Goal: Transaction & Acquisition: Purchase product/service

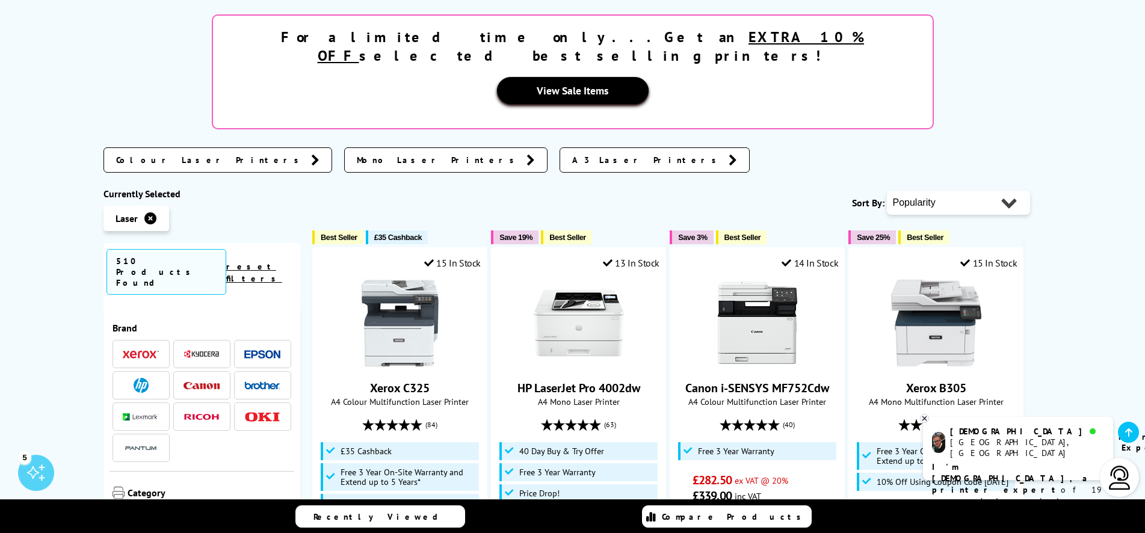
scroll to position [307, 0]
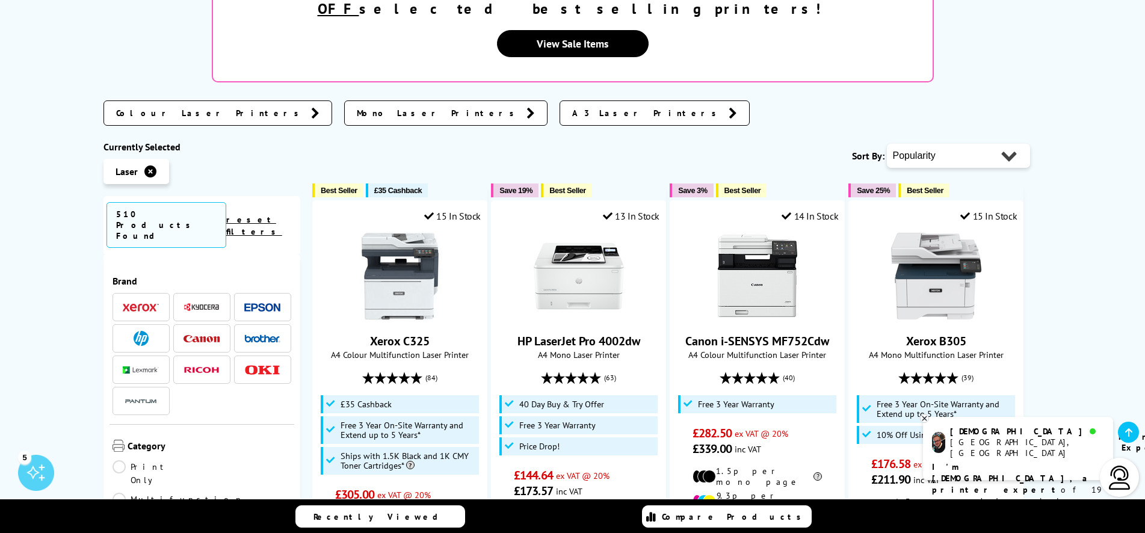
click at [203, 493] on link "Multifunction" at bounding box center [178, 499] width 131 height 13
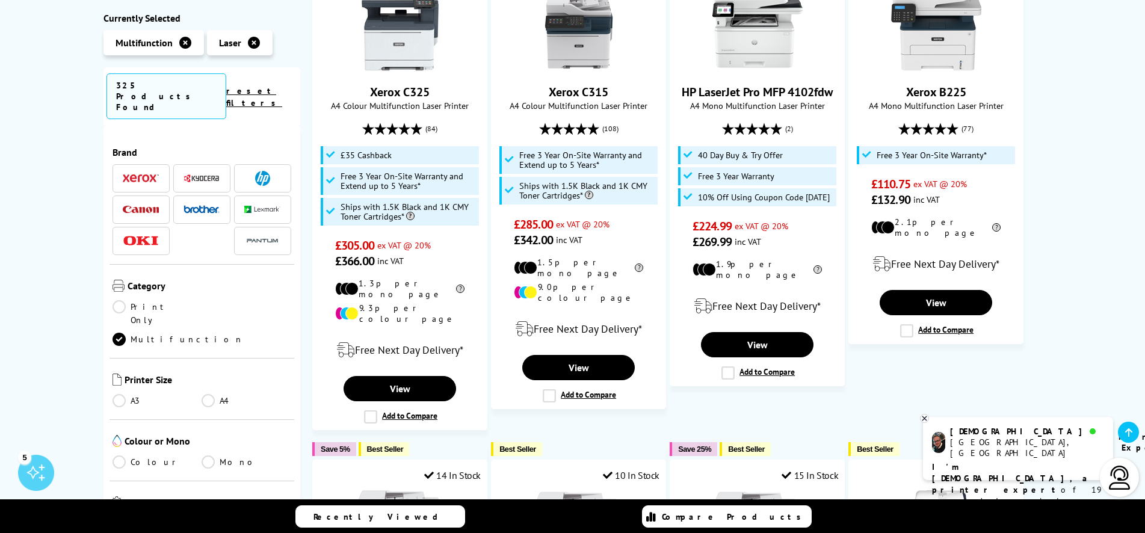
click at [202, 394] on link "A4" at bounding box center [247, 400] width 90 height 13
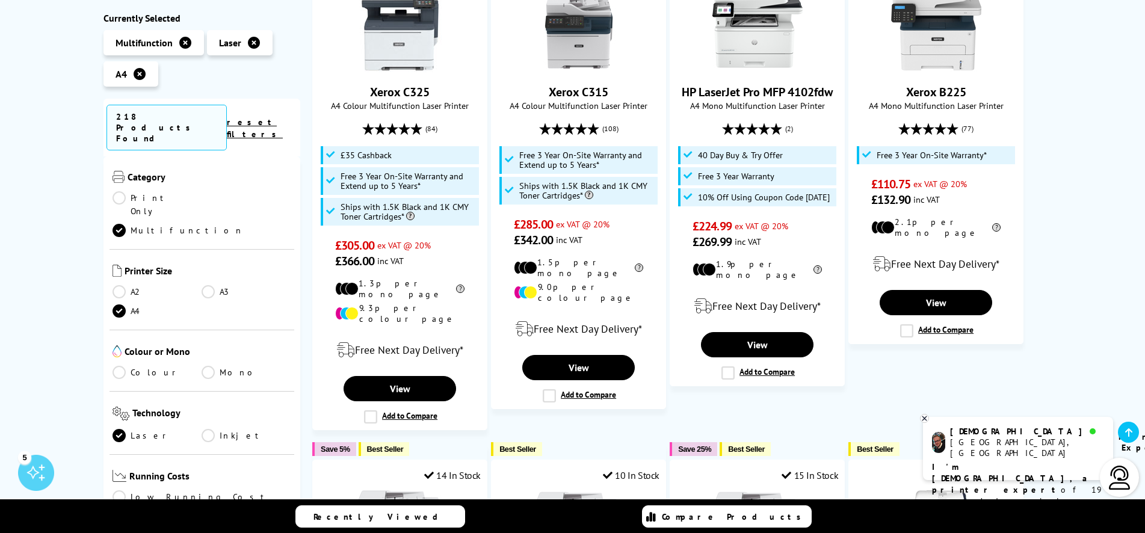
scroll to position [144, 0]
click at [122, 362] on link "Colour" at bounding box center [158, 368] width 90 height 13
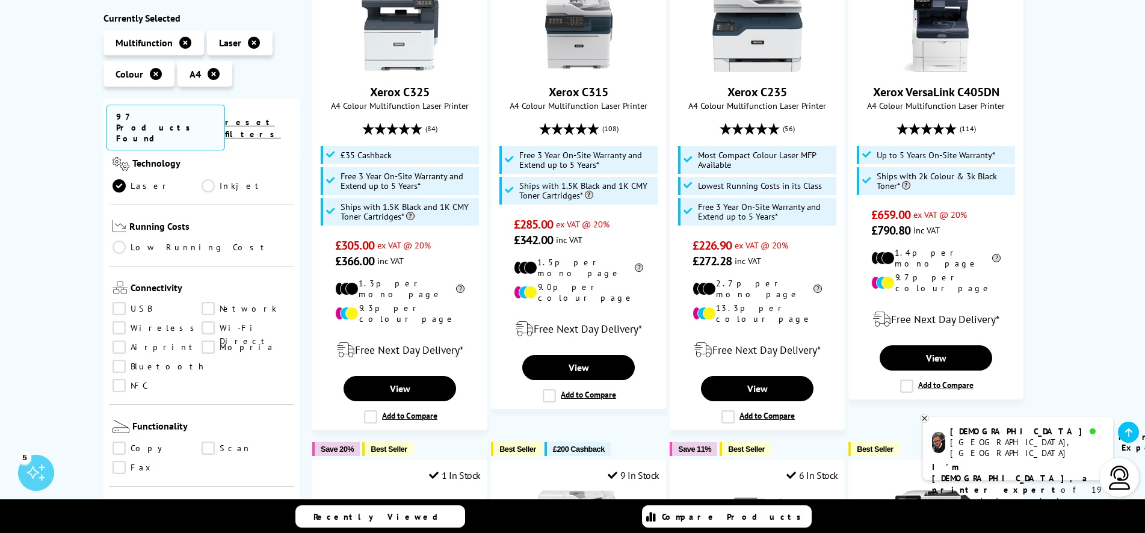
scroll to position [361, 0]
click at [202, 300] on link "Network" at bounding box center [247, 306] width 90 height 13
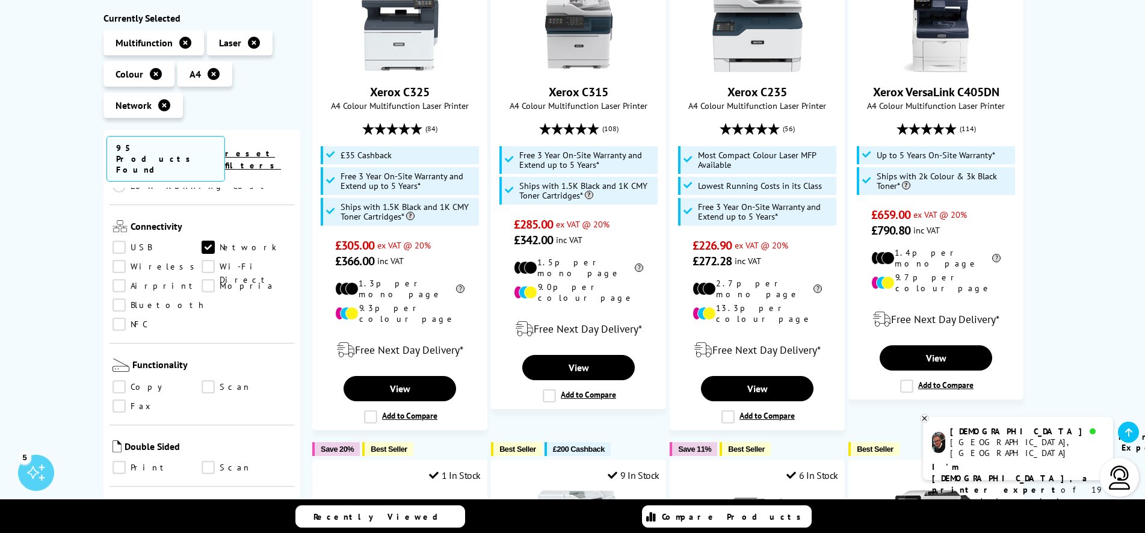
scroll to position [505, 0]
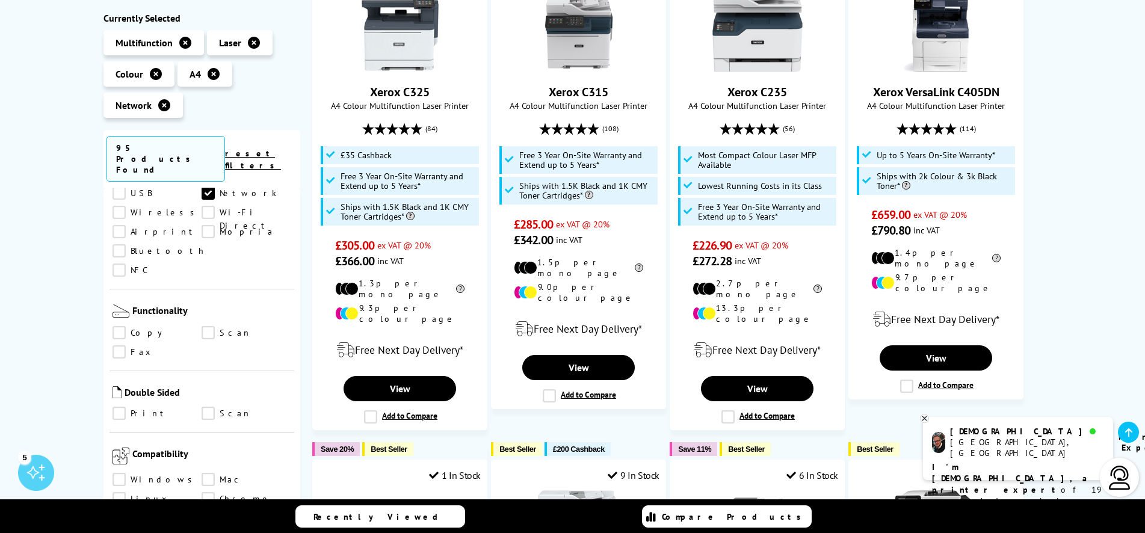
click at [115, 407] on link "Print" at bounding box center [158, 413] width 90 height 13
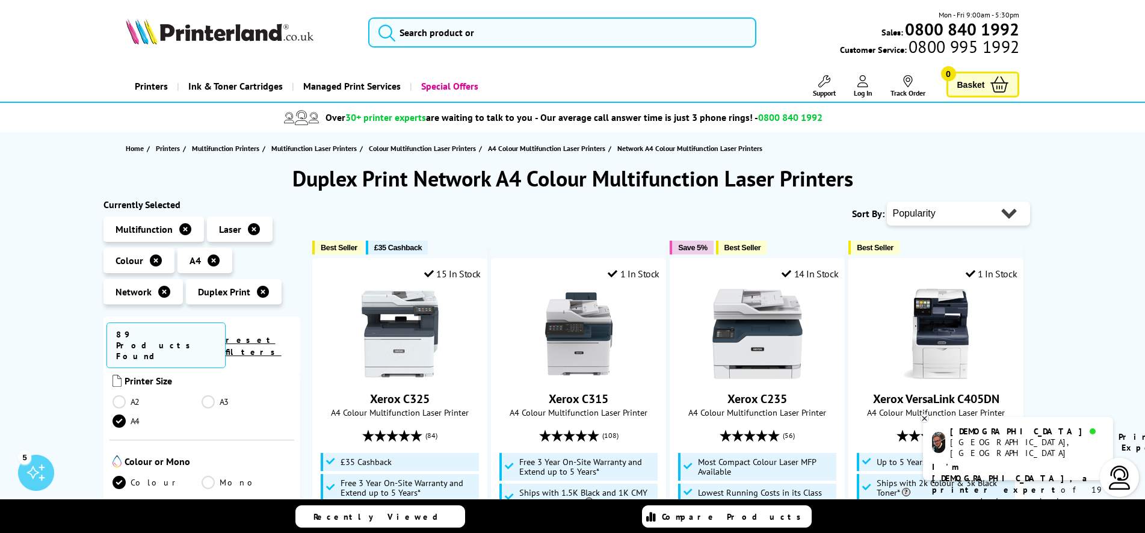
select select "Price Ascending"
click option "Price - Low to High" at bounding box center [0, 0] width 0 height 0
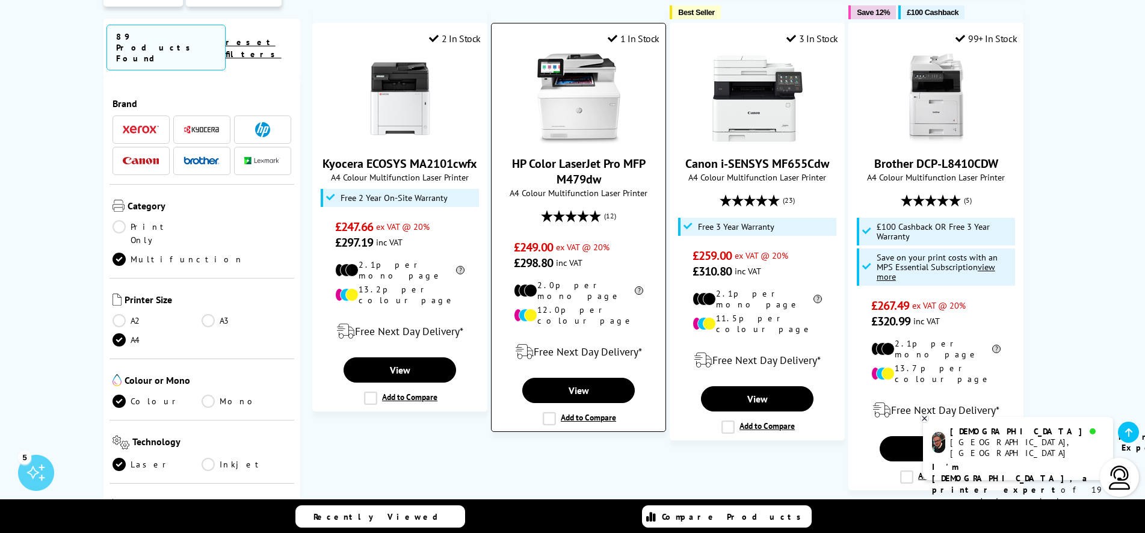
scroll to position [1534, 0]
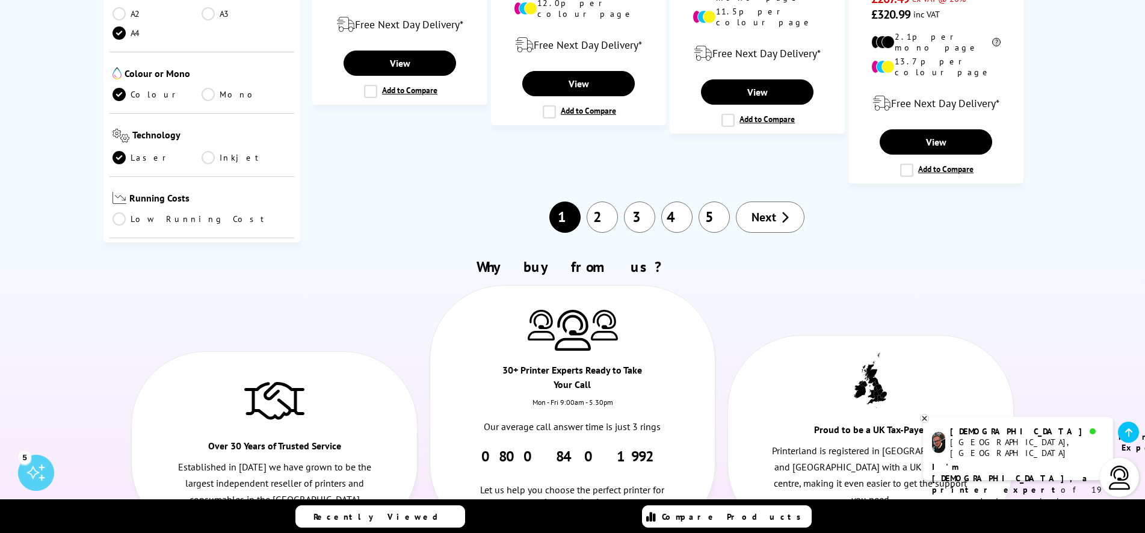
click at [603, 202] on link "2" at bounding box center [602, 217] width 31 height 31
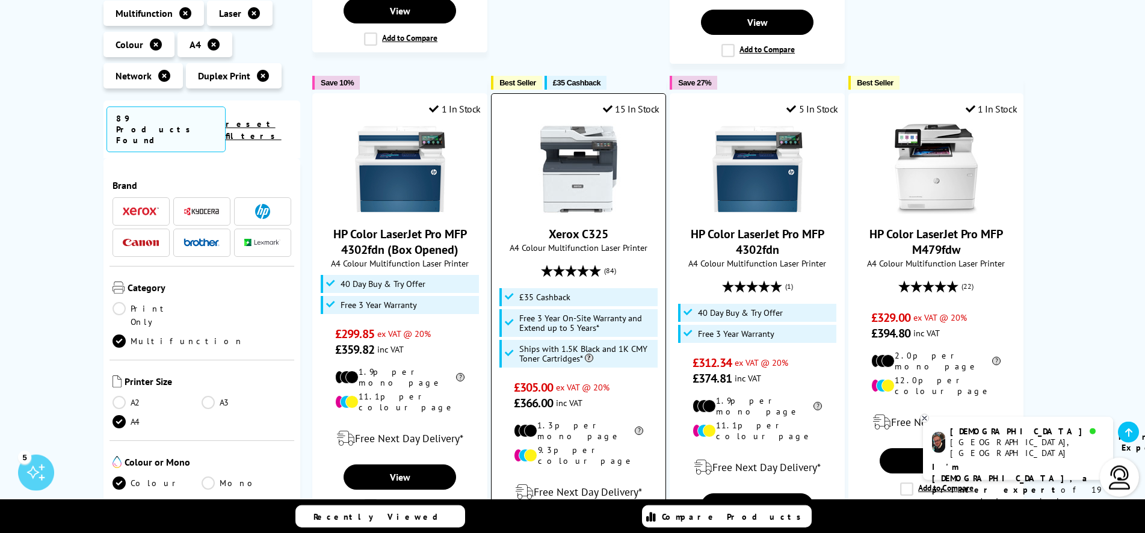
scroll to position [1166, 0]
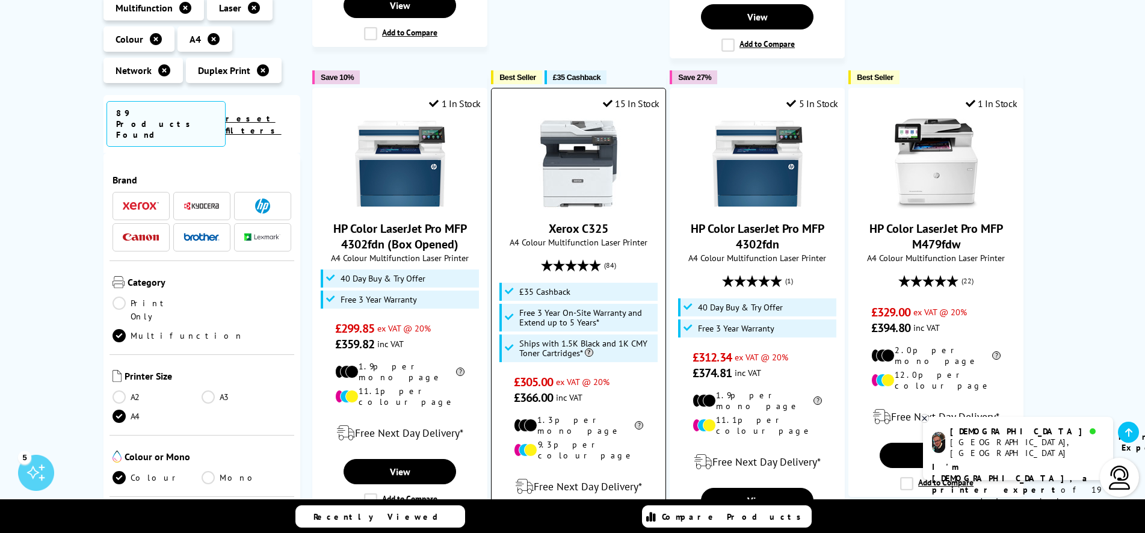
click at [576, 152] on img at bounding box center [579, 164] width 90 height 90
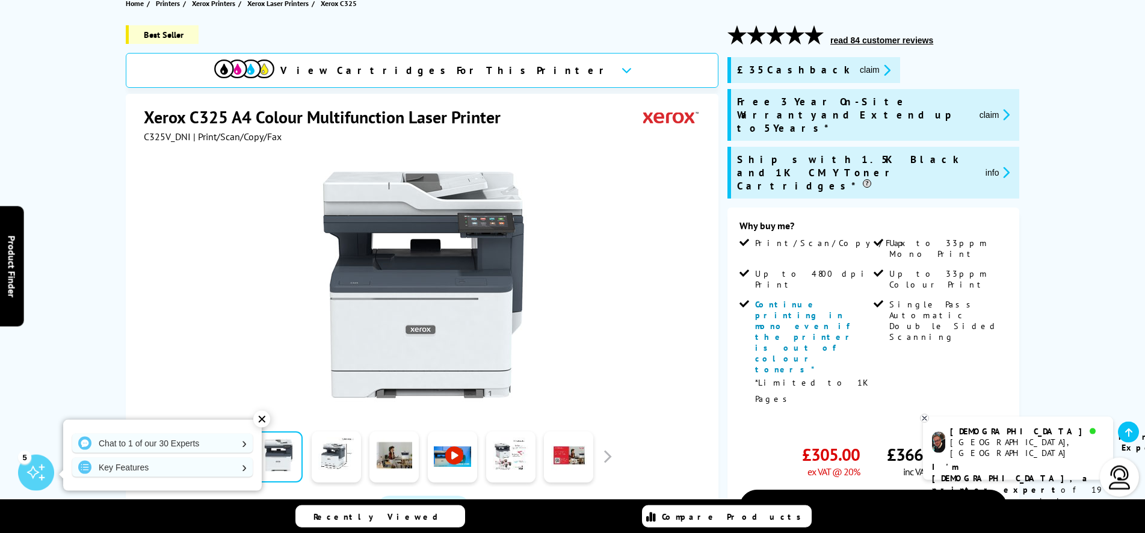
scroll to position [123, 0]
